Goal: Task Accomplishment & Management: Manage account settings

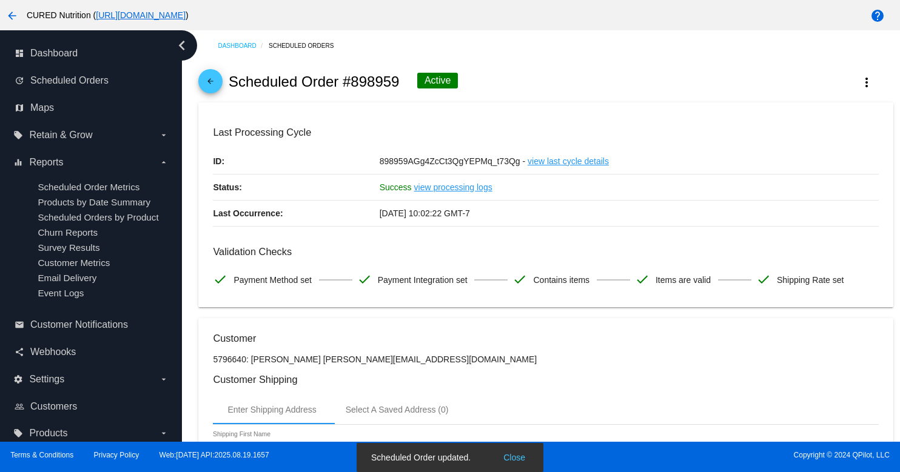
scroll to position [1177, 0]
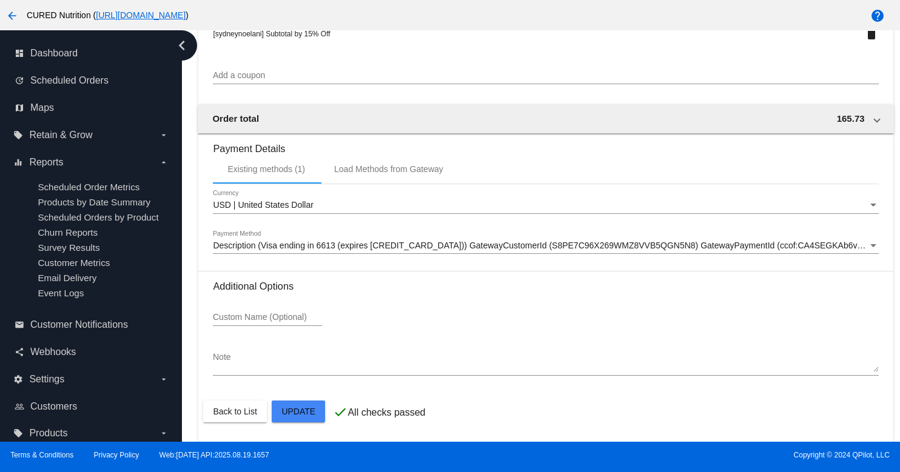
click at [297, 424] on mat-card-actions "Back to List Update" at bounding box center [545, 412] width 685 height 32
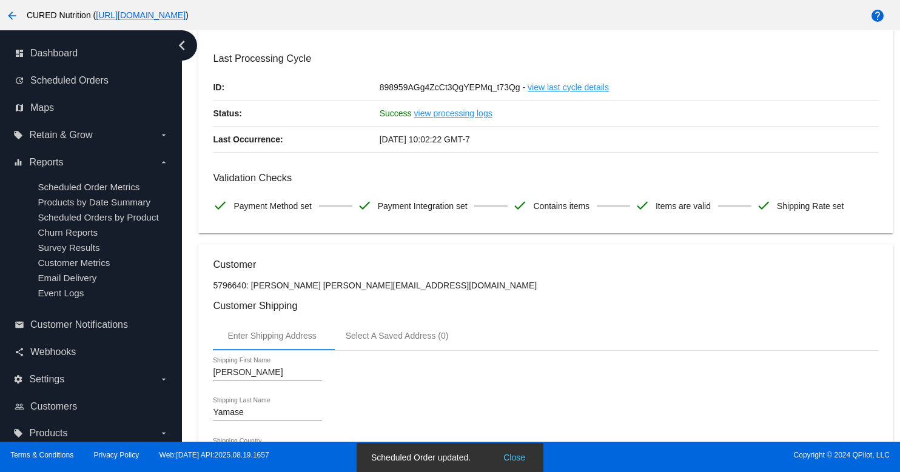
scroll to position [36, 0]
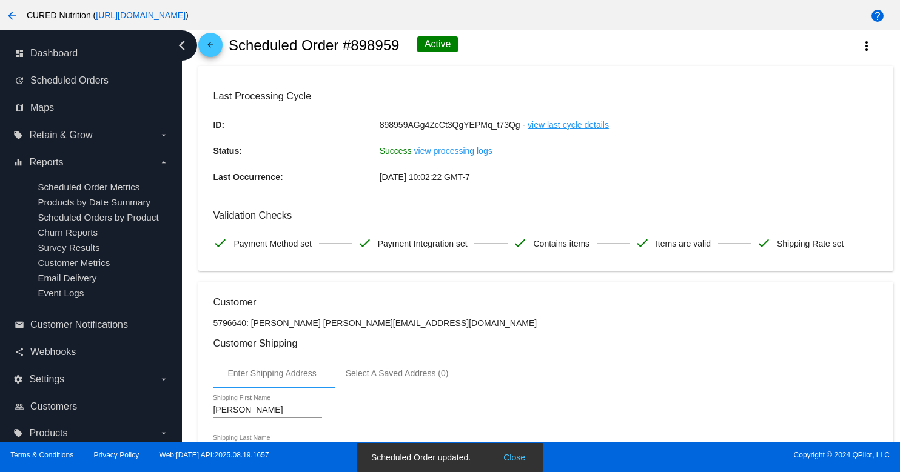
click at [216, 47] on mat-icon "arrow_back" at bounding box center [210, 48] width 15 height 15
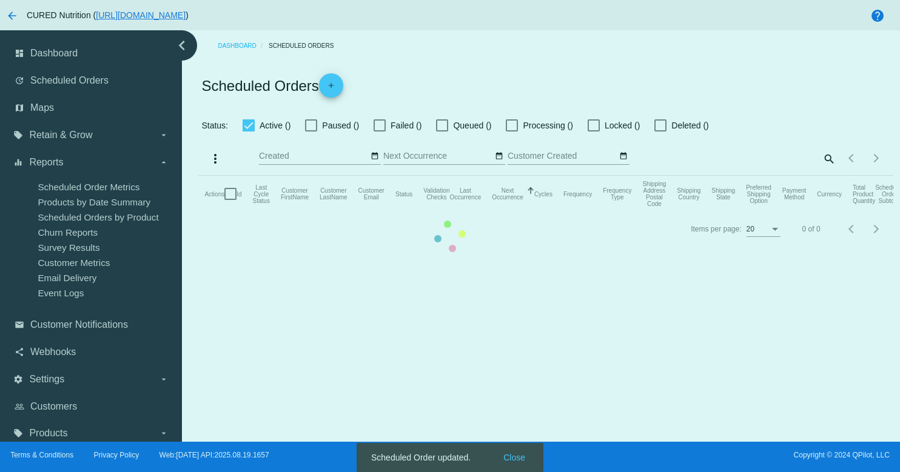
checkbox input "true"
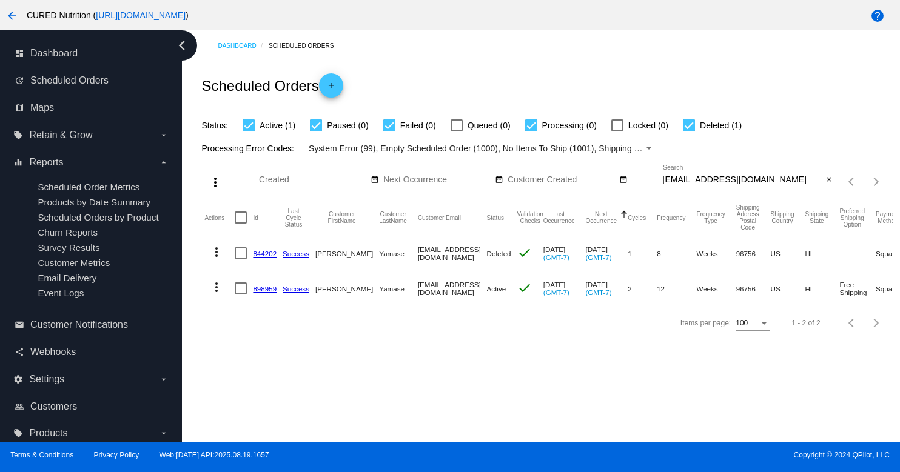
click at [708, 190] on div "[EMAIL_ADDRESS][DOMAIN_NAME] Search close" at bounding box center [749, 182] width 173 height 35
click at [707, 183] on input "[EMAIL_ADDRESS][DOMAIN_NAME]" at bounding box center [743, 180] width 160 height 10
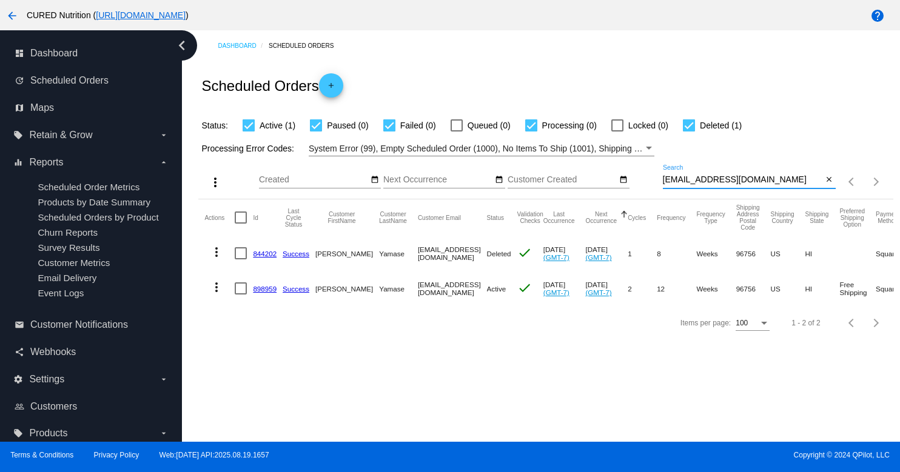
click at [707, 183] on input "[EMAIL_ADDRESS][DOMAIN_NAME]" at bounding box center [743, 180] width 160 height 10
paste input "[PERSON_NAME].[PERSON_NAME]"
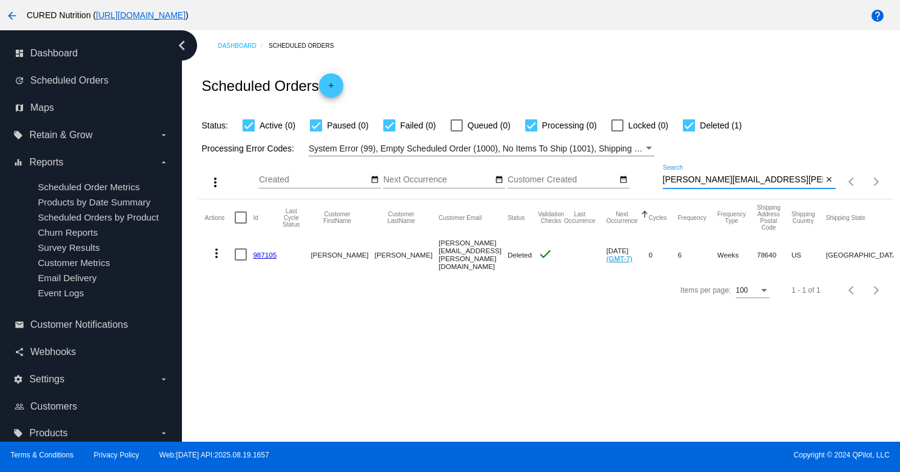
type input "[PERSON_NAME][EMAIL_ADDRESS][PERSON_NAME][DOMAIN_NAME]"
